Goal: Find contact information: Find contact information

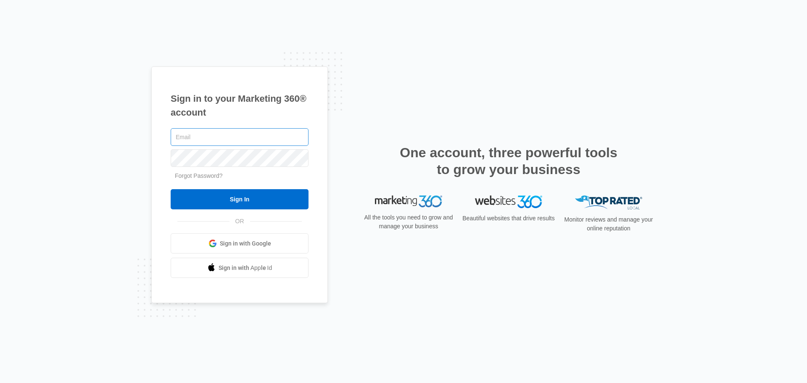
click at [193, 135] on input "text" at bounding box center [240, 137] width 138 height 18
click at [187, 139] on input "text" at bounding box center [240, 137] width 138 height 18
type input "[EMAIL_ADDRESS][DOMAIN_NAME]"
click at [171, 189] on input "Sign In" at bounding box center [240, 199] width 138 height 20
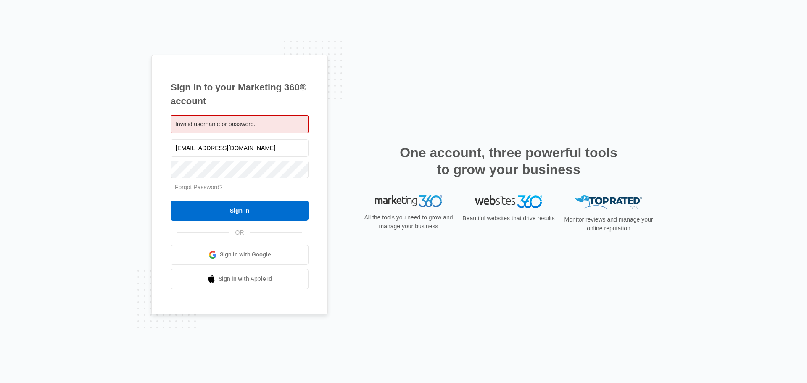
click at [198, 189] on link "Forgot Password?" at bounding box center [199, 187] width 48 height 7
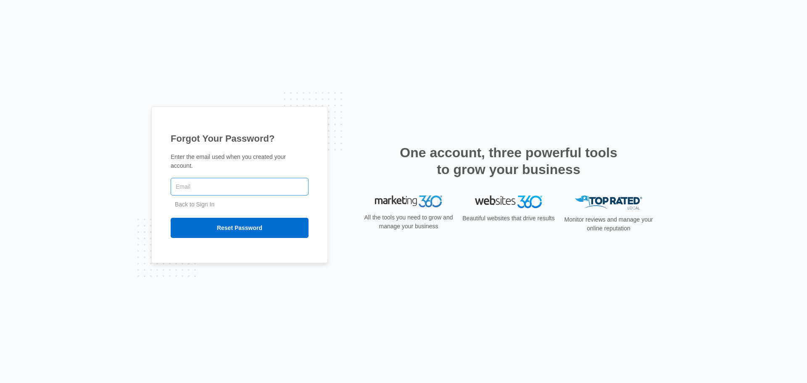
click at [192, 184] on input "text" at bounding box center [240, 187] width 138 height 18
type input "[EMAIL_ADDRESS][DOMAIN_NAME]"
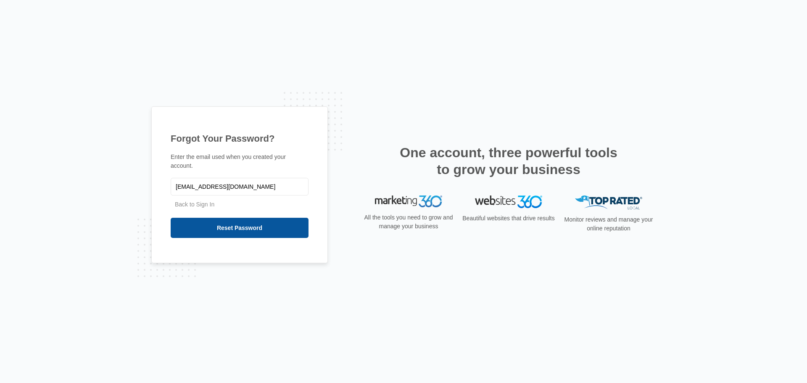
click at [239, 223] on input "Reset Password" at bounding box center [240, 228] width 138 height 20
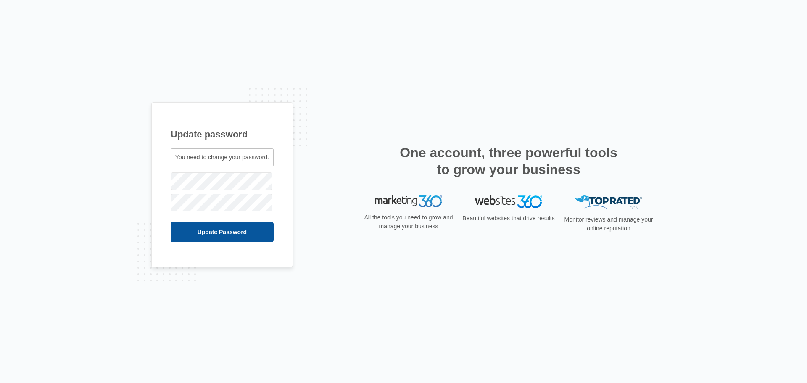
click at [227, 229] on input "Update Password" at bounding box center [222, 232] width 103 height 20
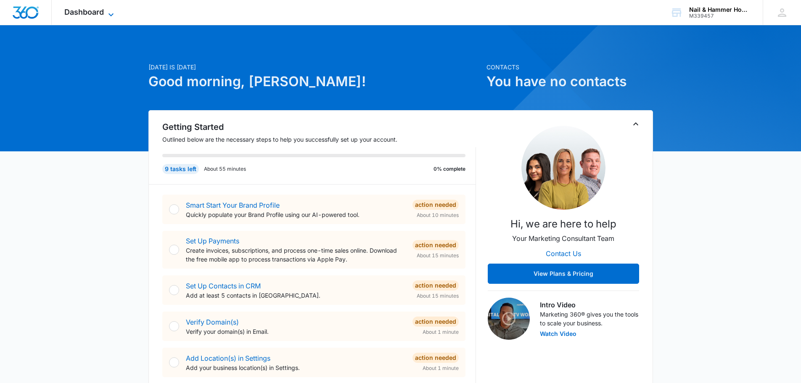
click at [109, 10] on icon at bounding box center [111, 15] width 10 height 10
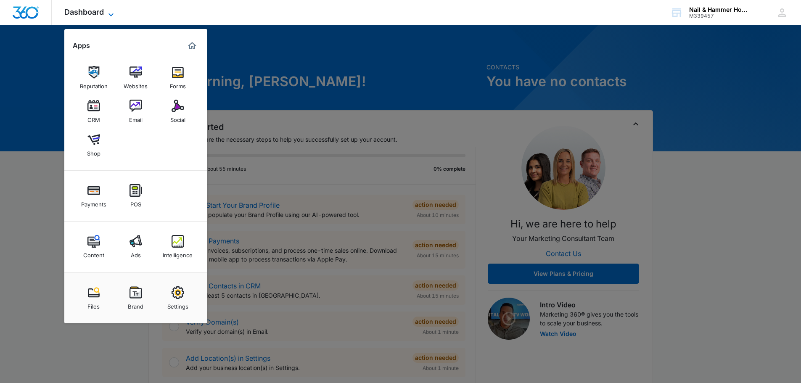
click at [109, 12] on icon at bounding box center [111, 15] width 10 height 10
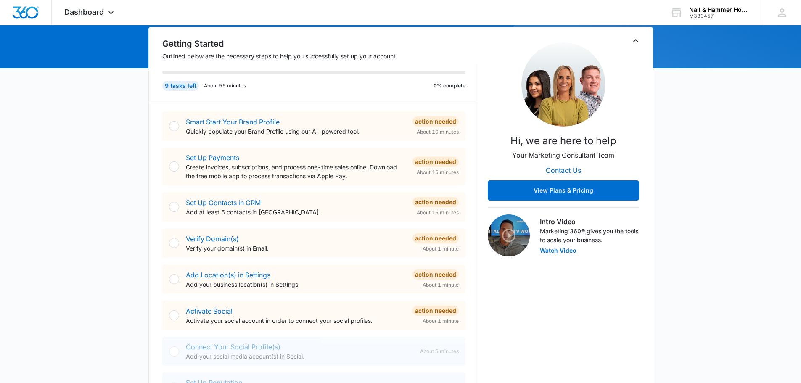
scroll to position [84, 0]
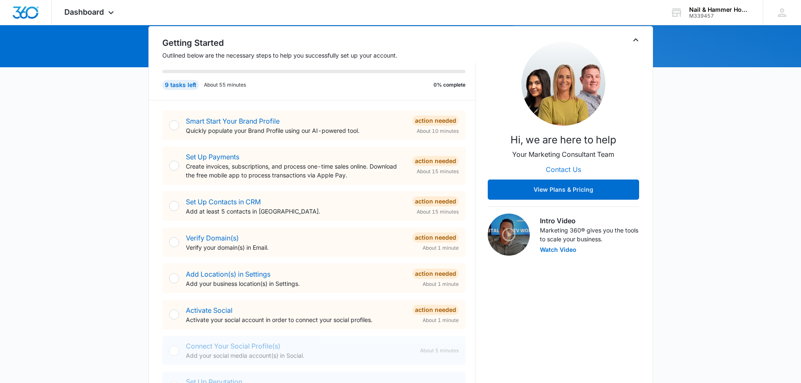
click at [559, 169] on button "Contact Us" at bounding box center [563, 169] width 52 height 20
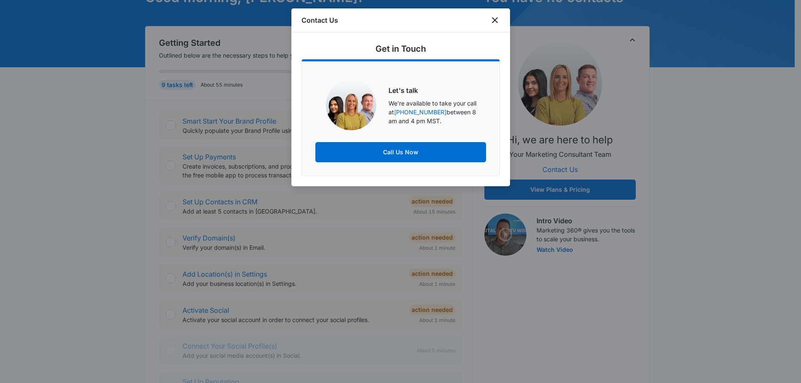
click at [720, 130] on div at bounding box center [400, 191] width 801 height 383
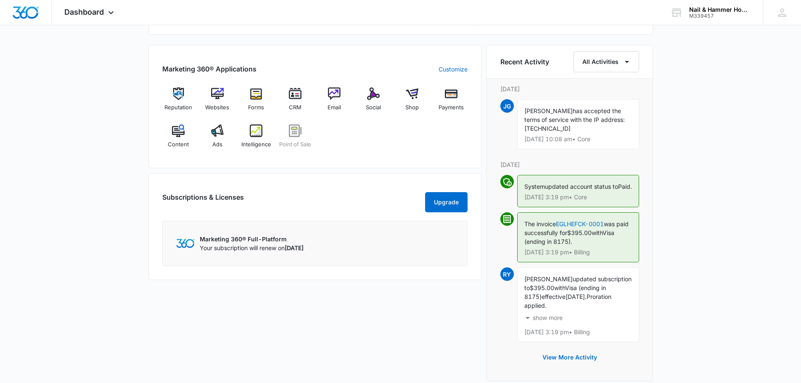
scroll to position [672, 0]
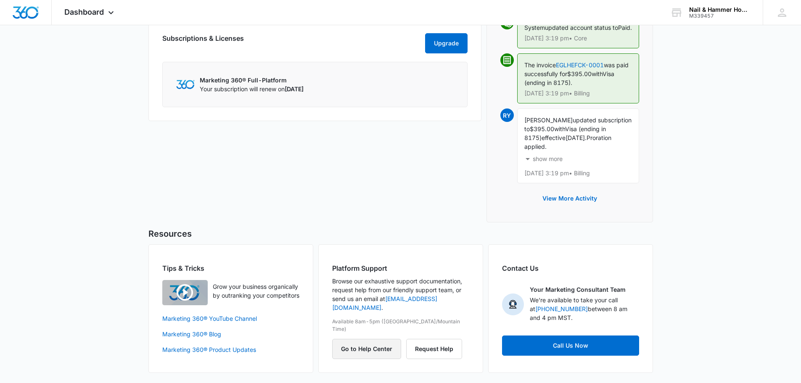
click at [372, 339] on button "Go to Help Center" at bounding box center [366, 349] width 69 height 20
